Goal: Find specific page/section: Find specific page/section

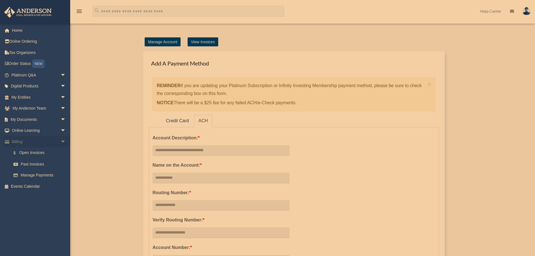
click at [60, 143] on span "arrow_drop_down" at bounding box center [65, 142] width 11 height 12
click at [61, 119] on span "arrow_drop_down" at bounding box center [65, 120] width 11 height 12
click at [35, 132] on link "Box" at bounding box center [41, 130] width 67 height 11
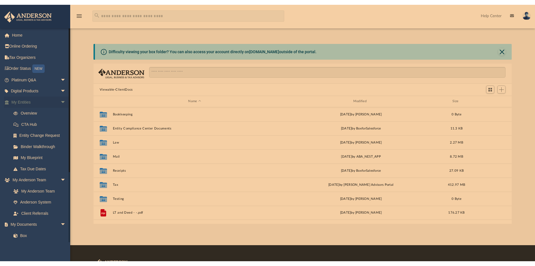
scroll to position [124, 414]
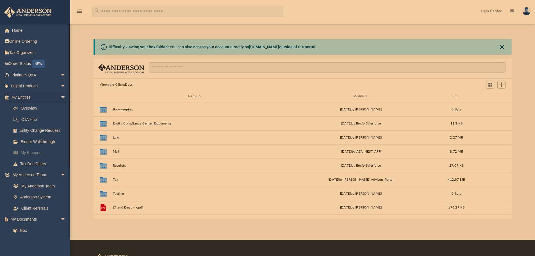
click at [34, 155] on link "My Blueprint" at bounding box center [41, 152] width 67 height 11
